Goal: Information Seeking & Learning: Understand process/instructions

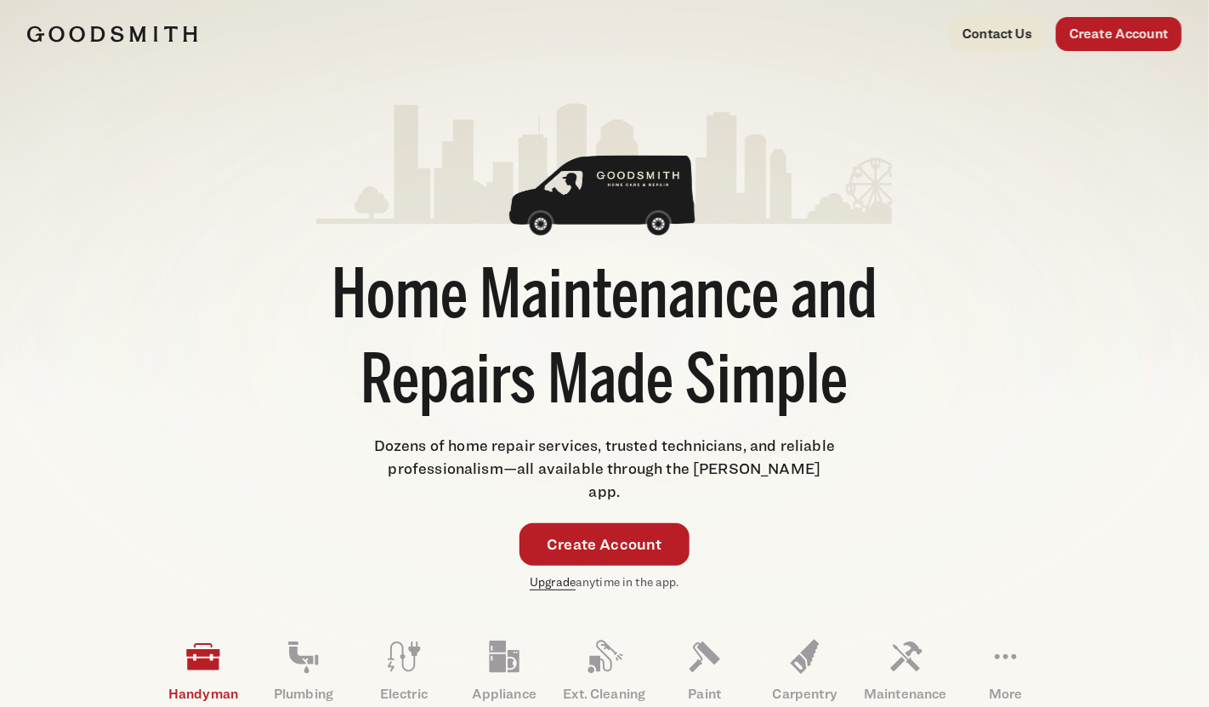
click at [557, 574] on link "Upgrade" at bounding box center [553, 581] width 46 height 14
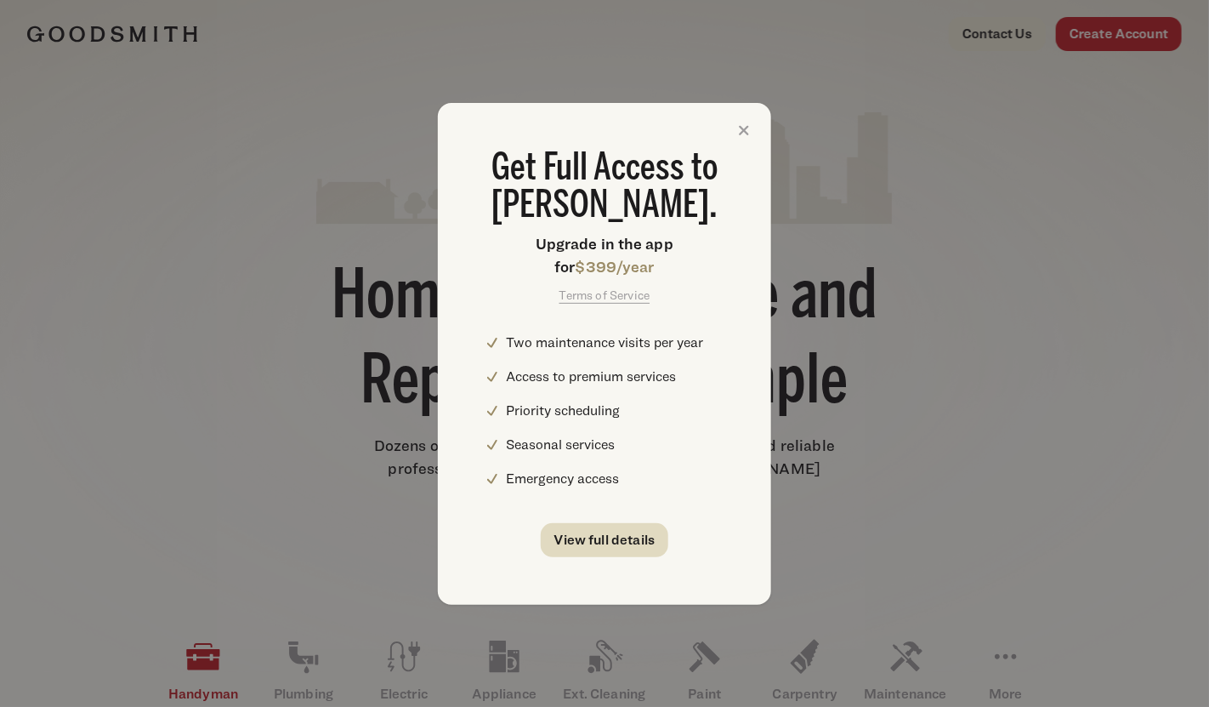
click at [618, 532] on link "View full details" at bounding box center [605, 540] width 128 height 34
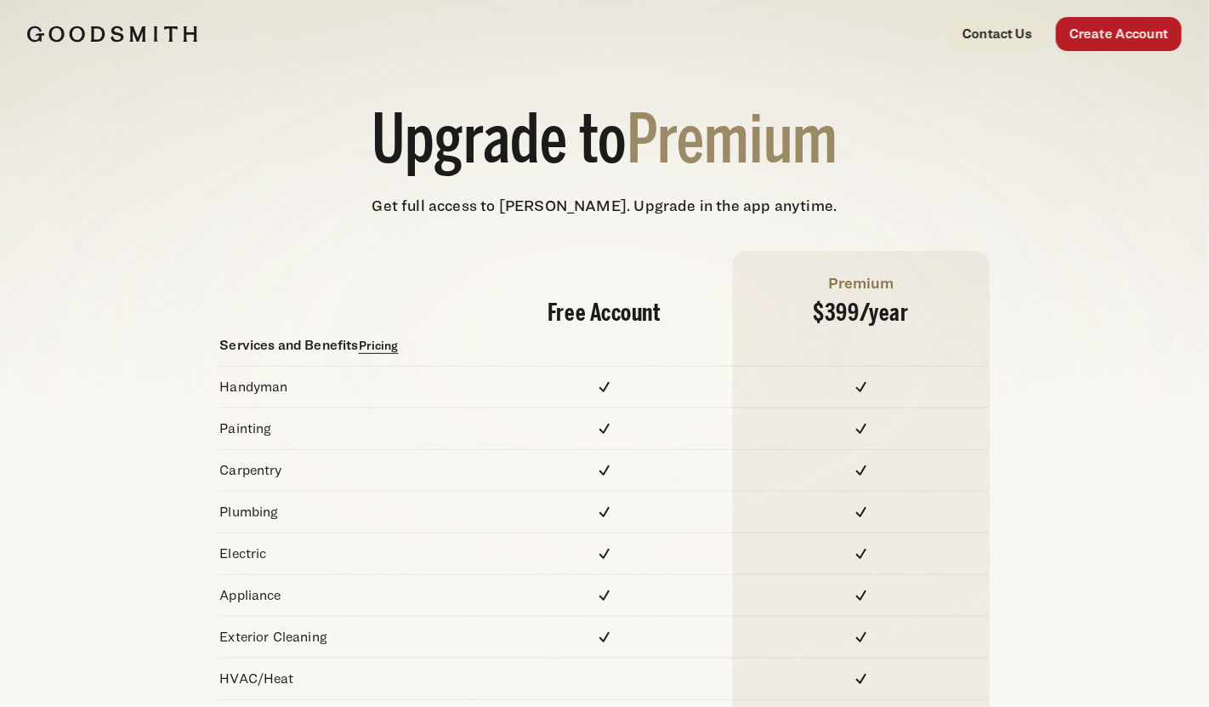
click at [382, 348] on link "Pricing" at bounding box center [379, 345] width 40 height 14
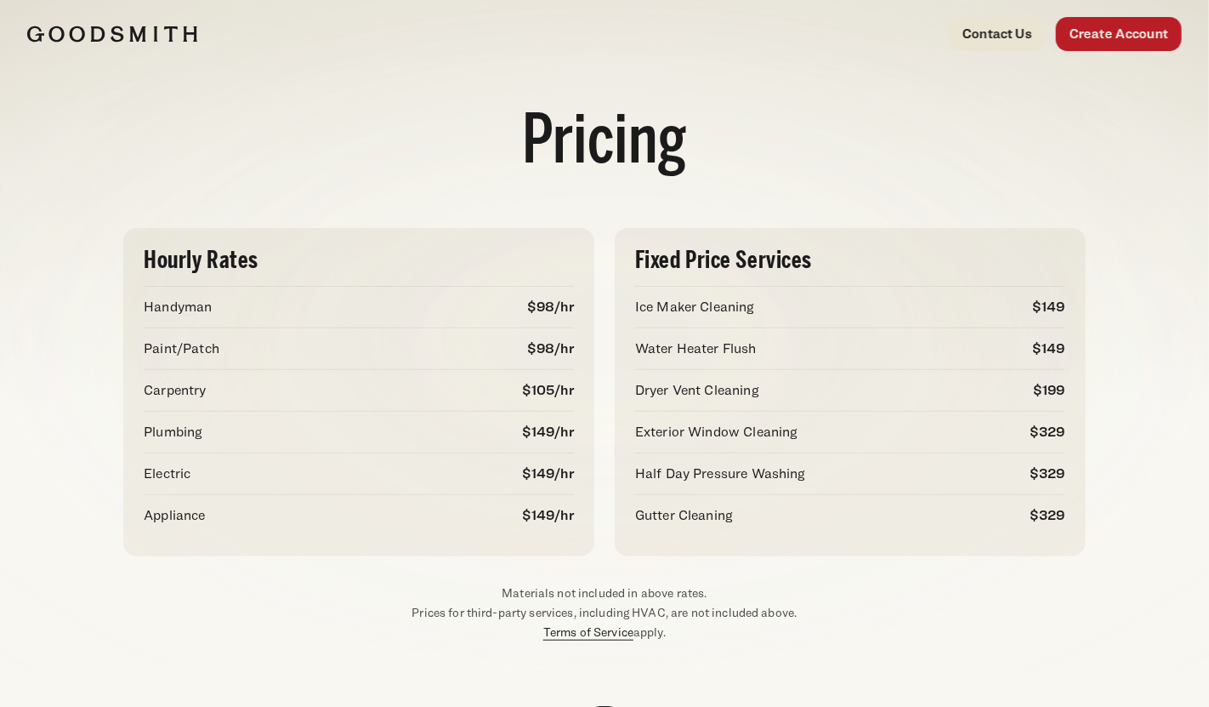
click at [615, 628] on link "Terms of Service" at bounding box center [588, 631] width 90 height 14
